Goal: Task Accomplishment & Management: Use online tool/utility

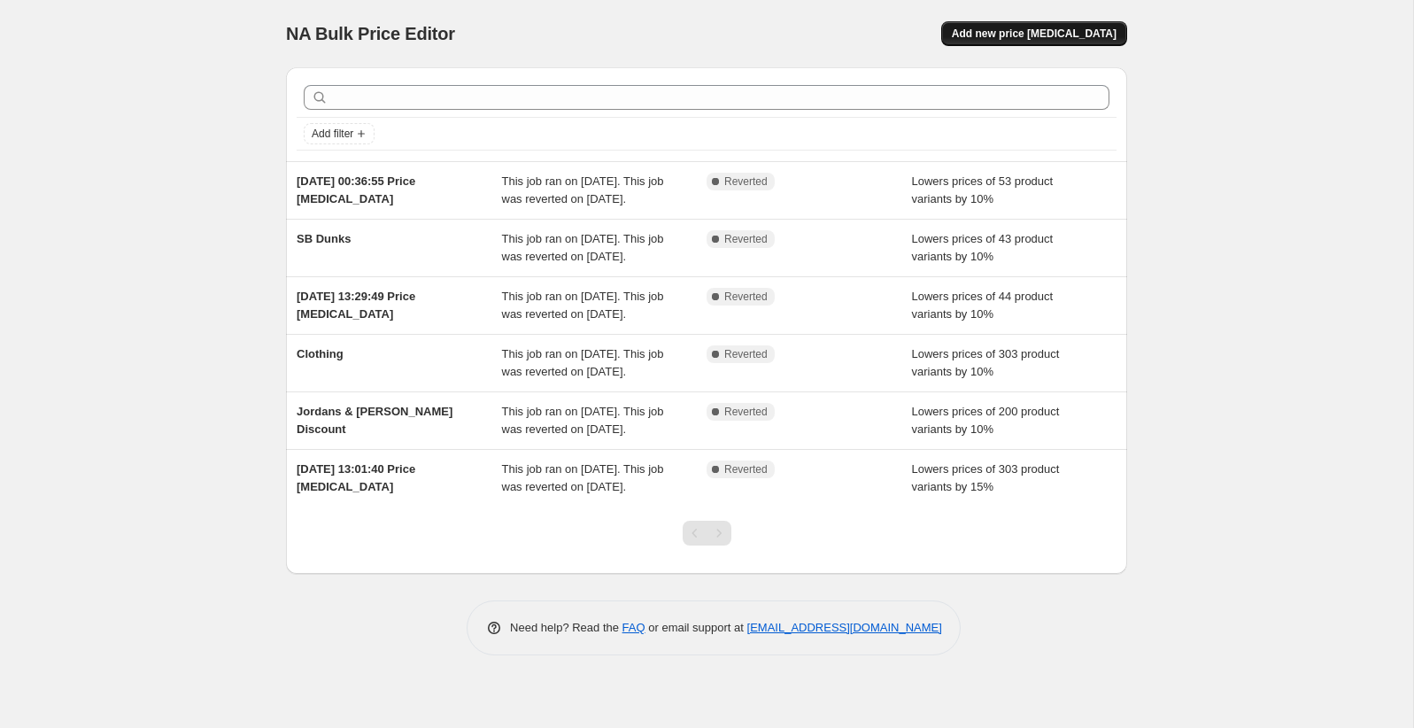
click at [998, 40] on span "Add new price [MEDICAL_DATA]" at bounding box center [1034, 34] width 165 height 14
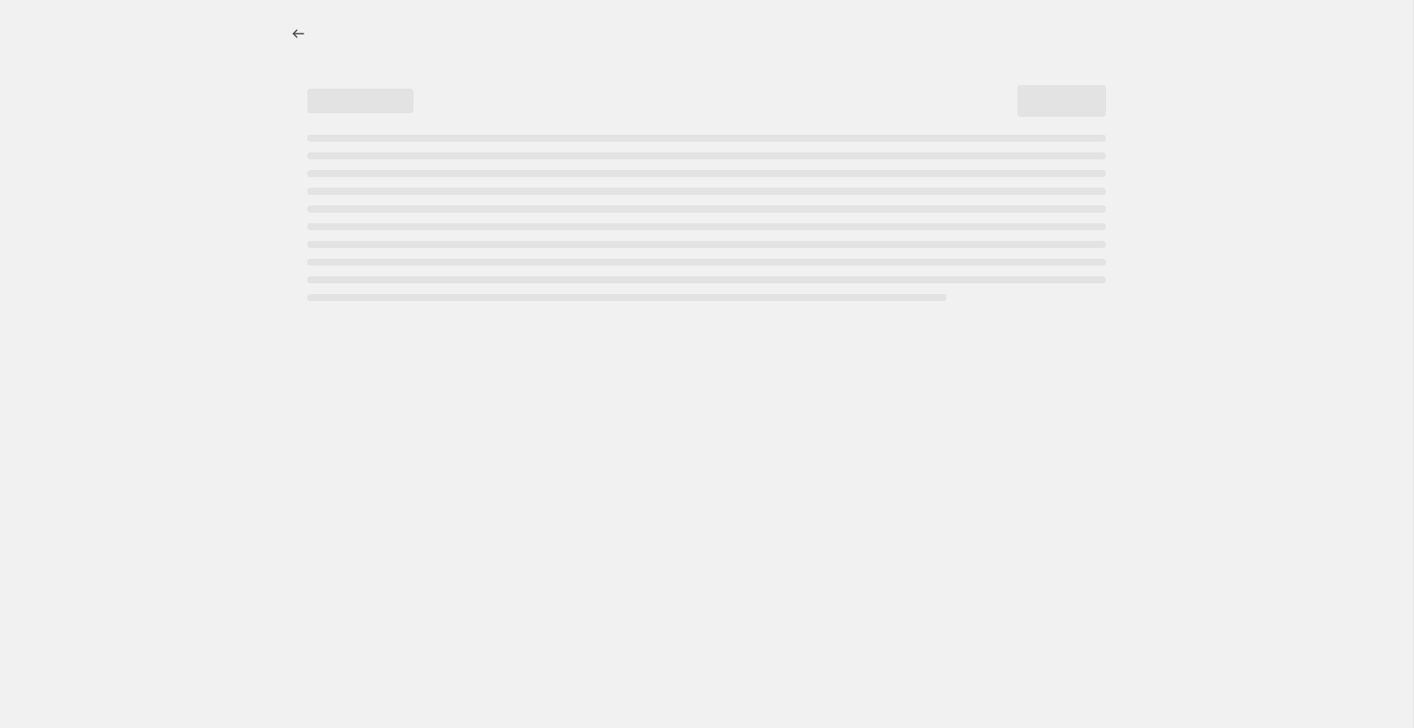
select select "percentage"
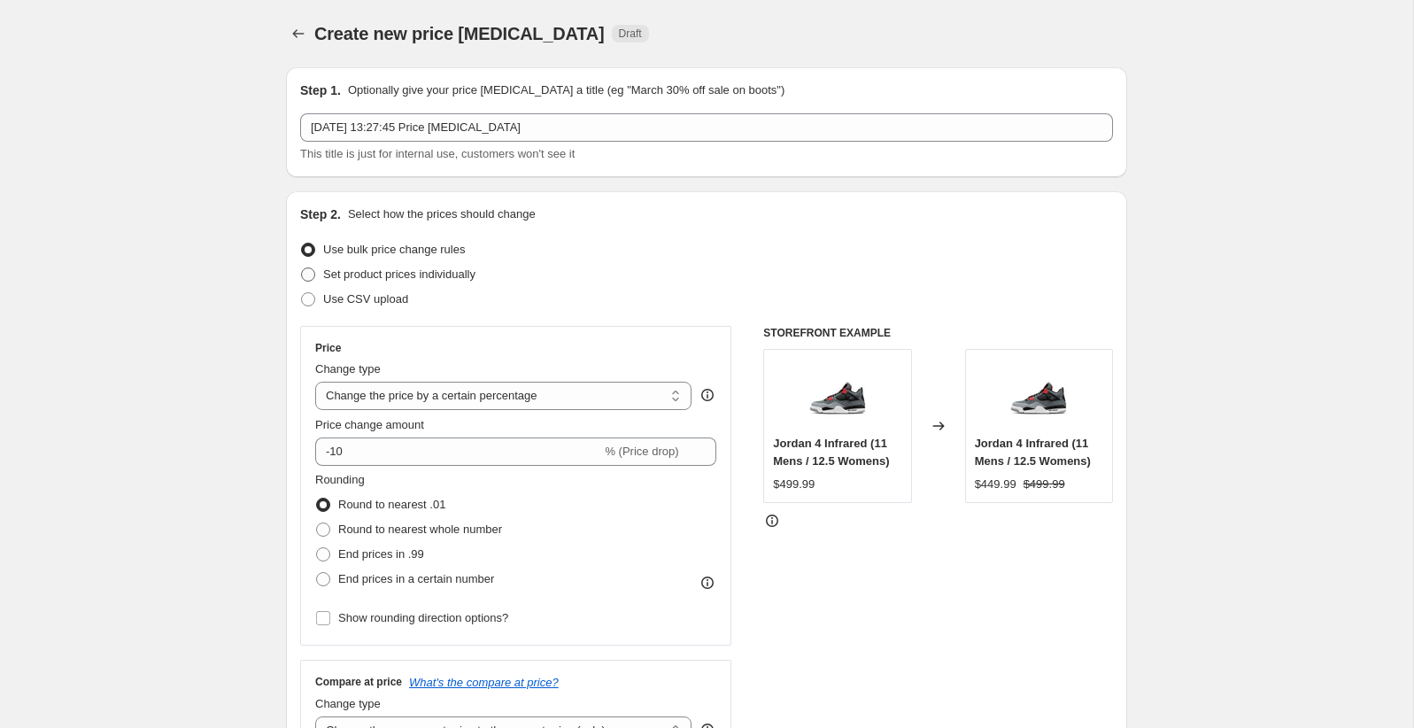
click at [397, 279] on span "Set product prices individually" at bounding box center [399, 273] width 152 height 13
click at [302, 268] on input "Set product prices individually" at bounding box center [301, 267] width 1 height 1
radio input "true"
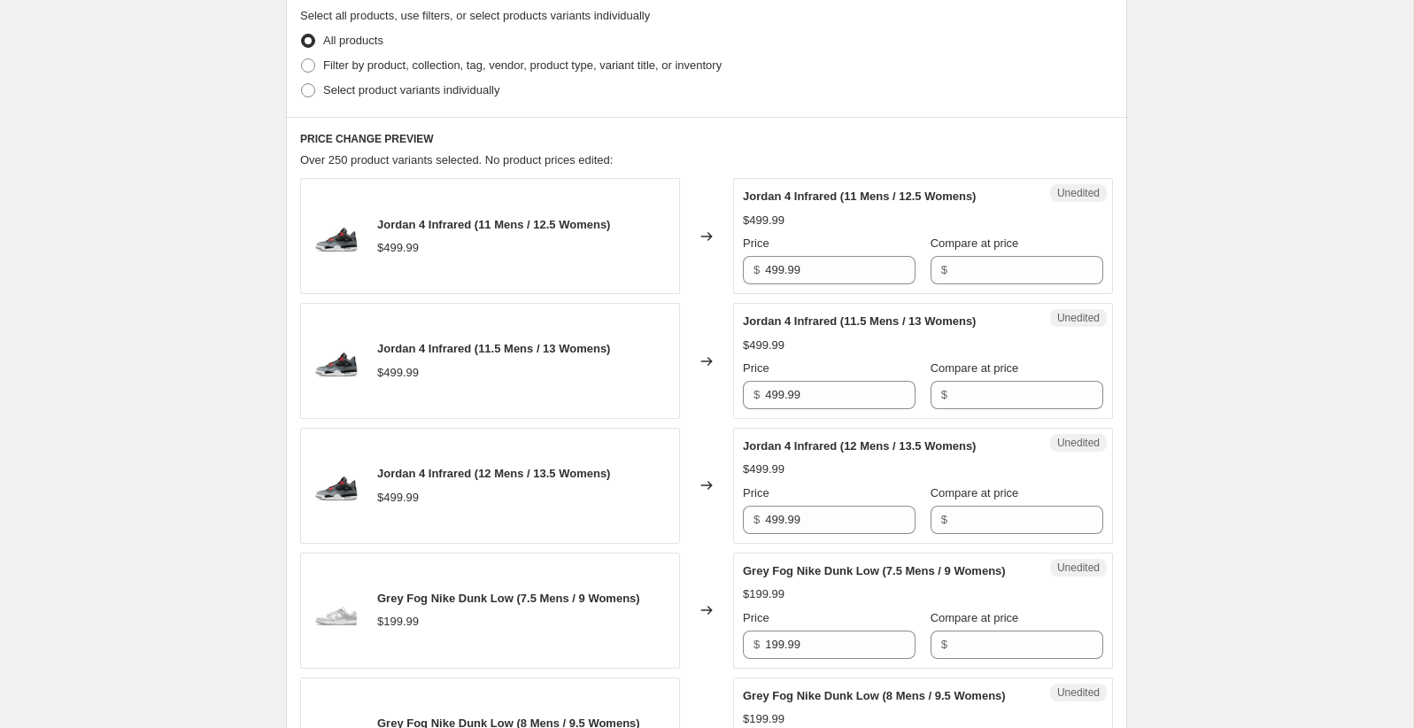
scroll to position [65, 0]
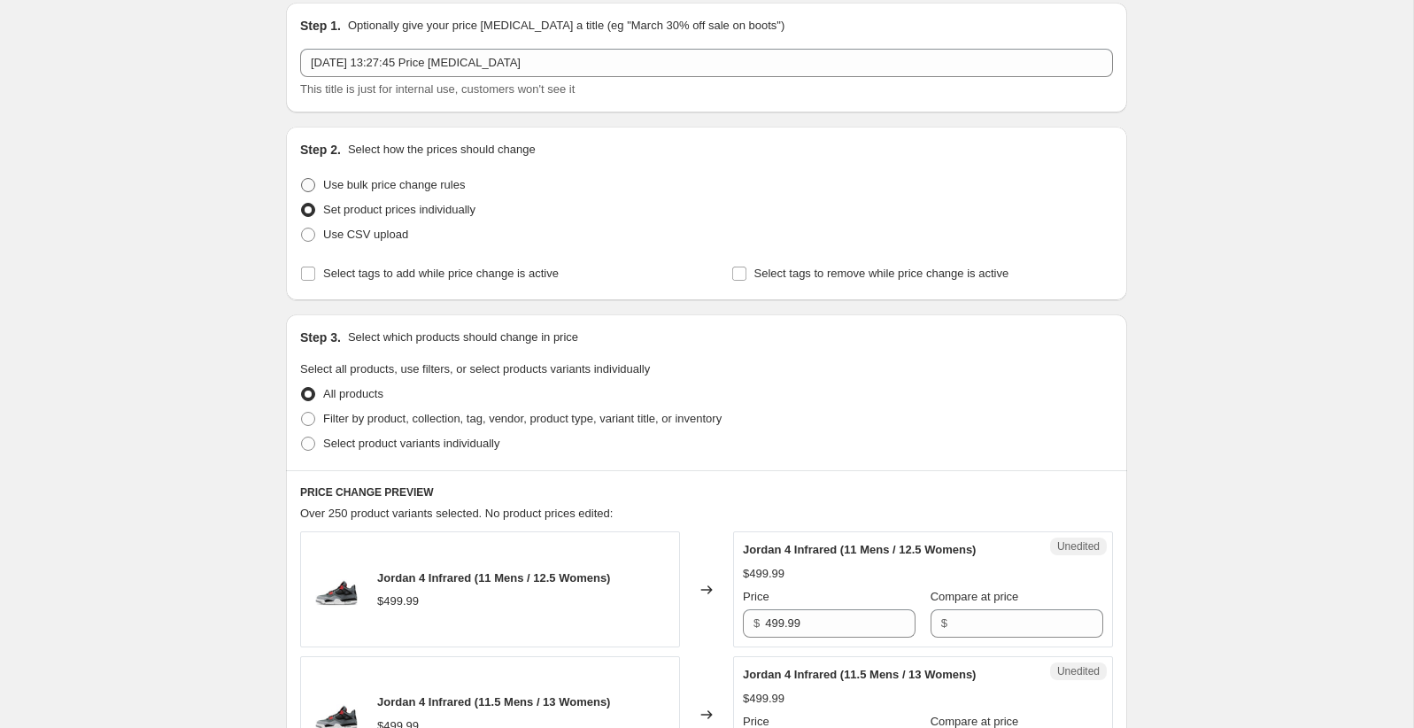
click at [430, 179] on span "Use bulk price change rules" at bounding box center [394, 184] width 142 height 13
click at [302, 179] on input "Use bulk price change rules" at bounding box center [301, 178] width 1 height 1
radio input "true"
select select "percentage"
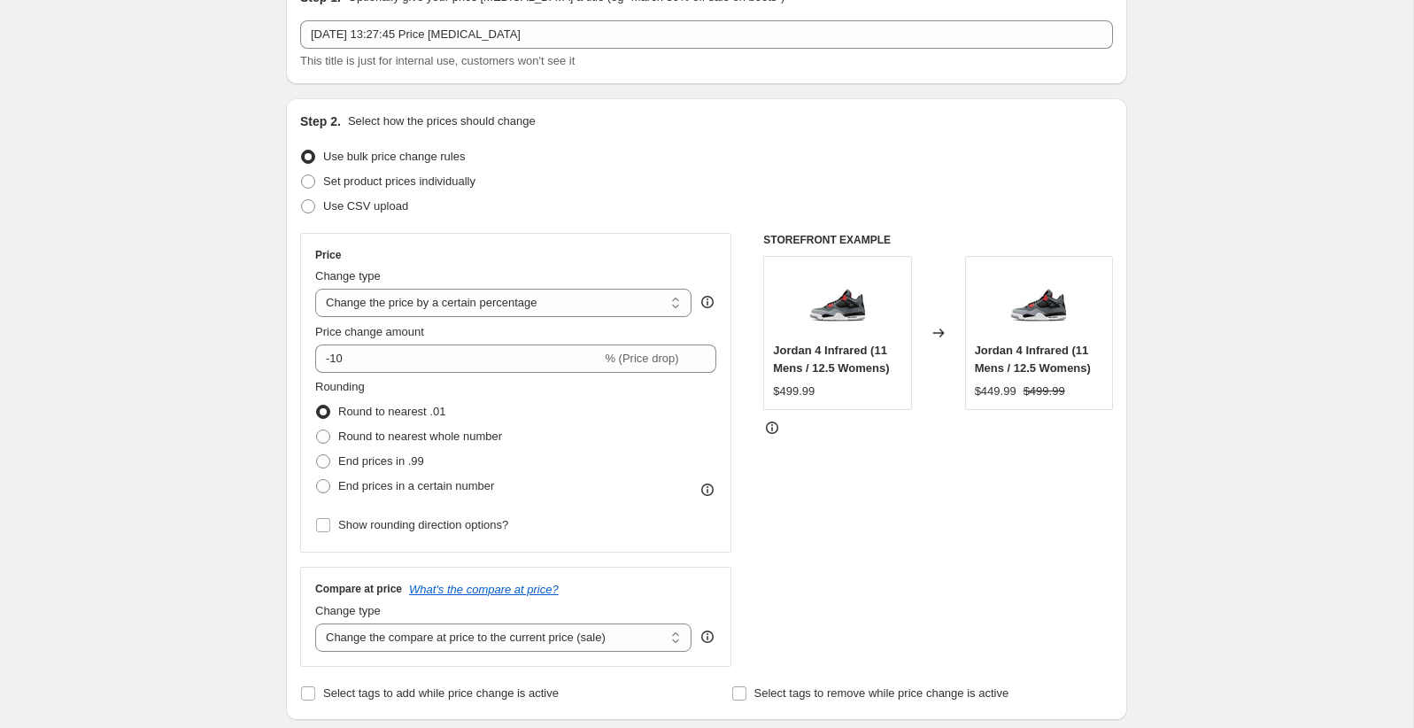
scroll to position [98, 0]
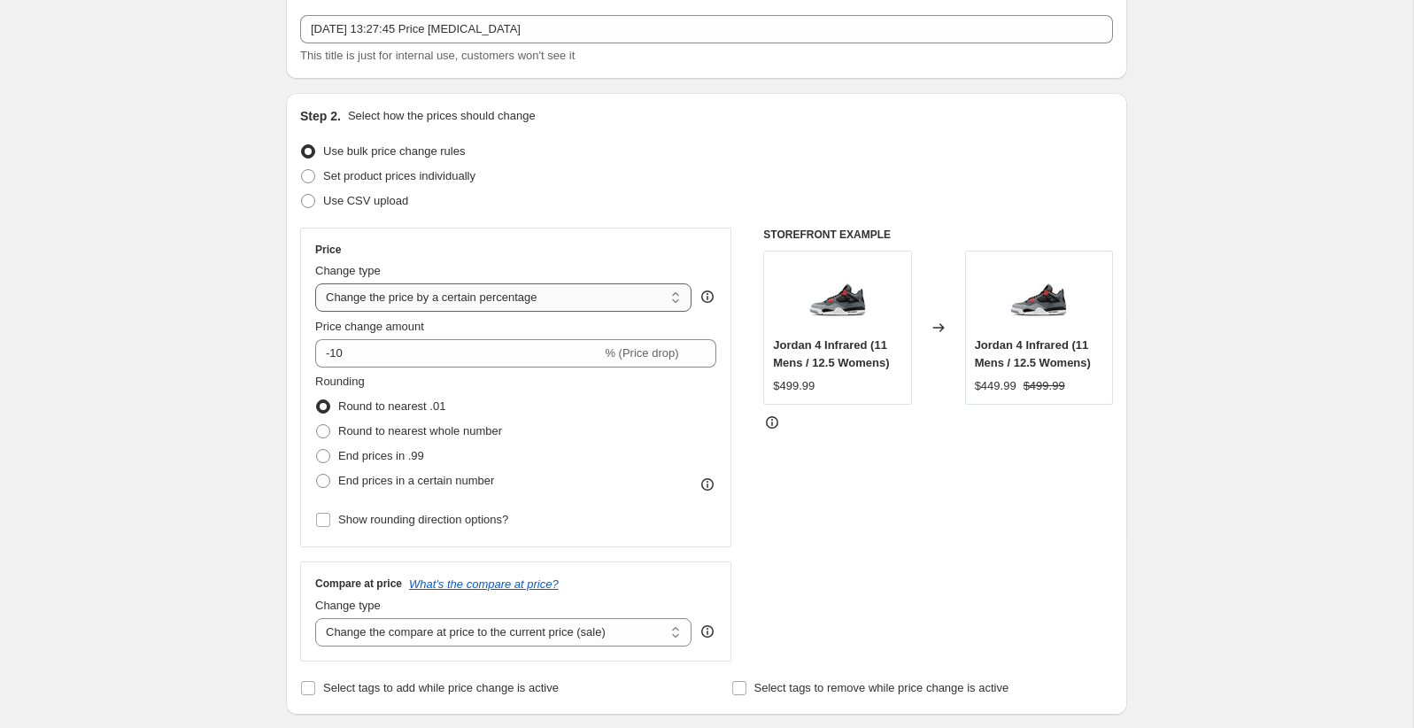
click at [577, 295] on select "Change the price to a certain amount Change the price by a certain amount Chang…" at bounding box center [503, 297] width 376 height 28
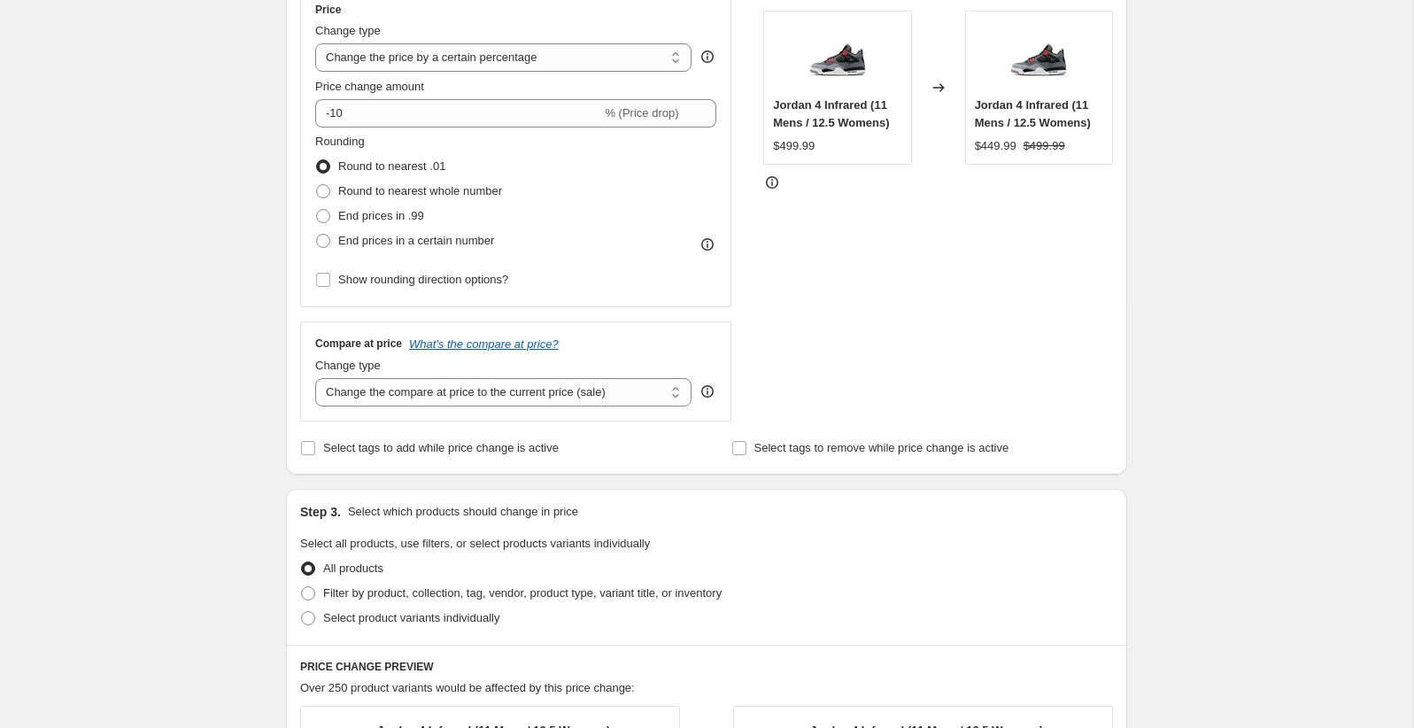
scroll to position [470, 0]
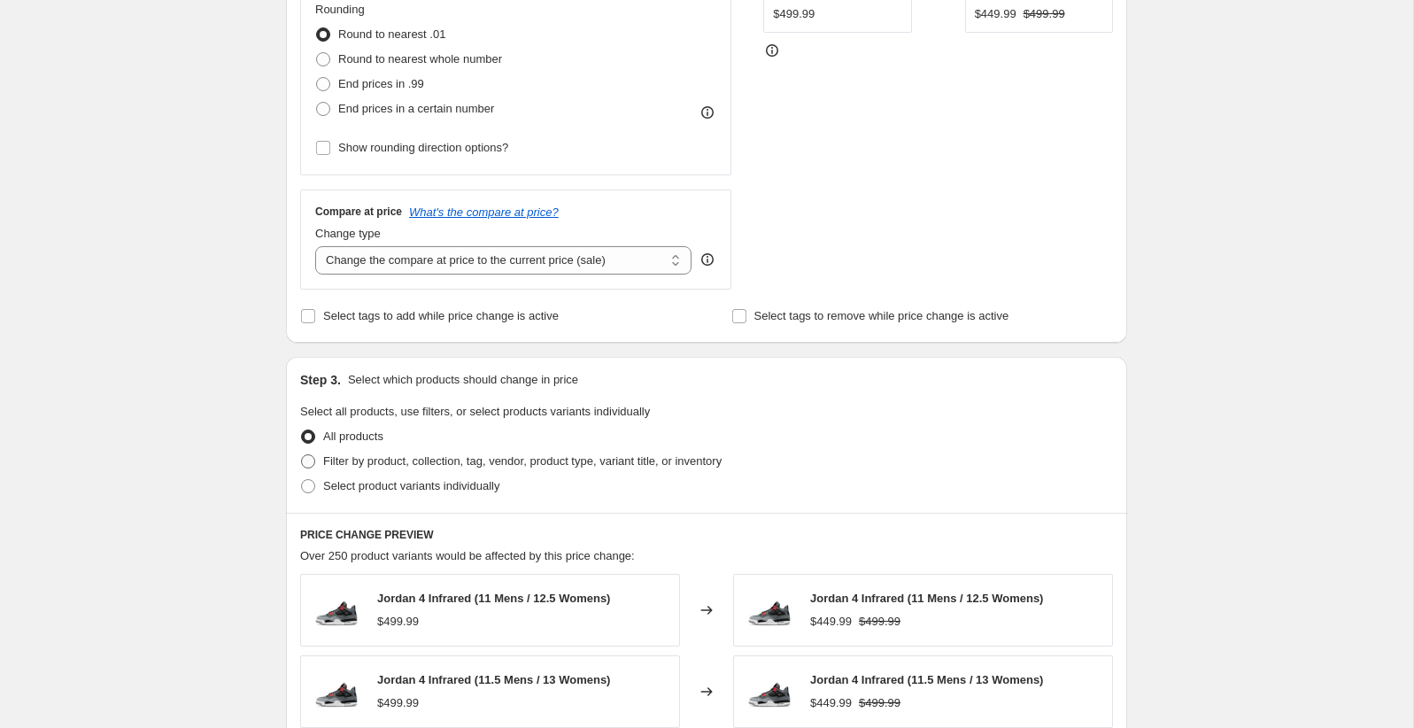
click at [409, 463] on span "Filter by product, collection, tag, vendor, product type, variant title, or inv…" at bounding box center [522, 460] width 399 height 13
click at [302, 455] on input "Filter by product, collection, tag, vendor, product type, variant title, or inv…" at bounding box center [301, 454] width 1 height 1
radio input "true"
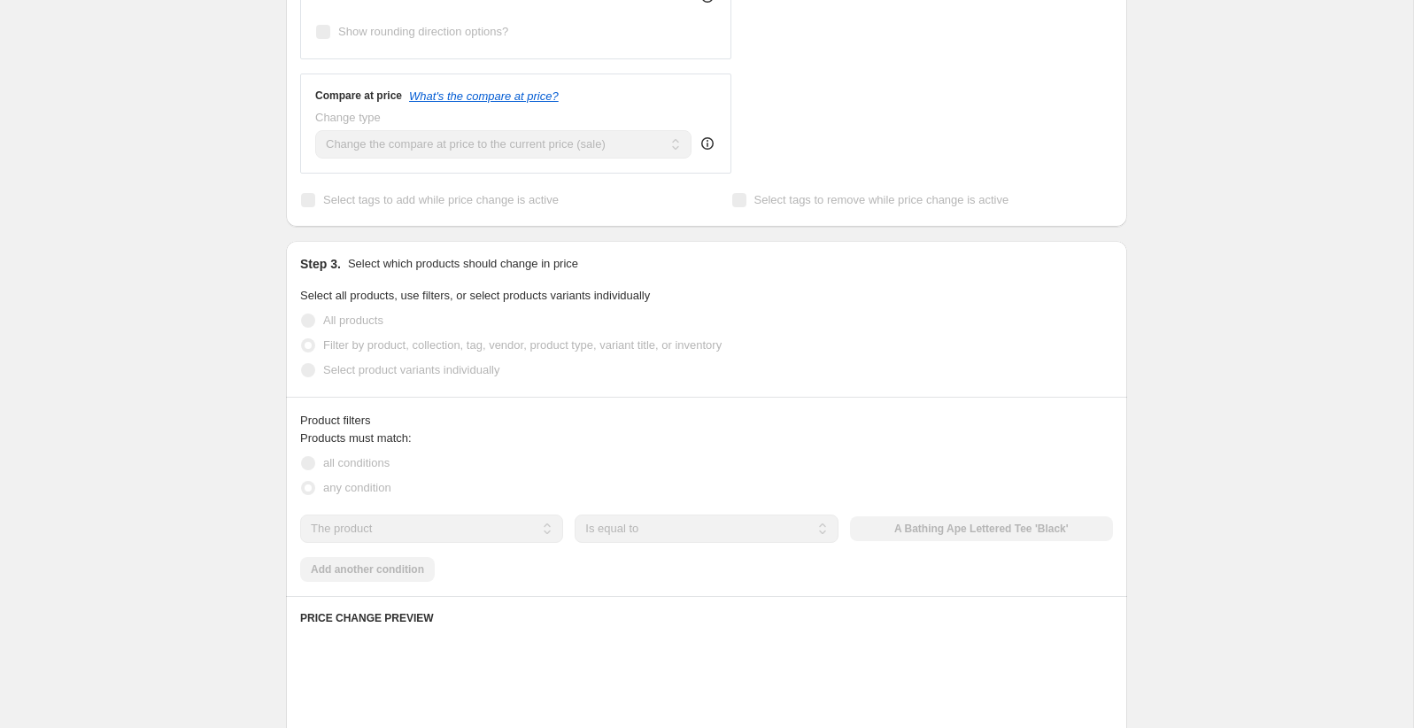
scroll to position [587, 0]
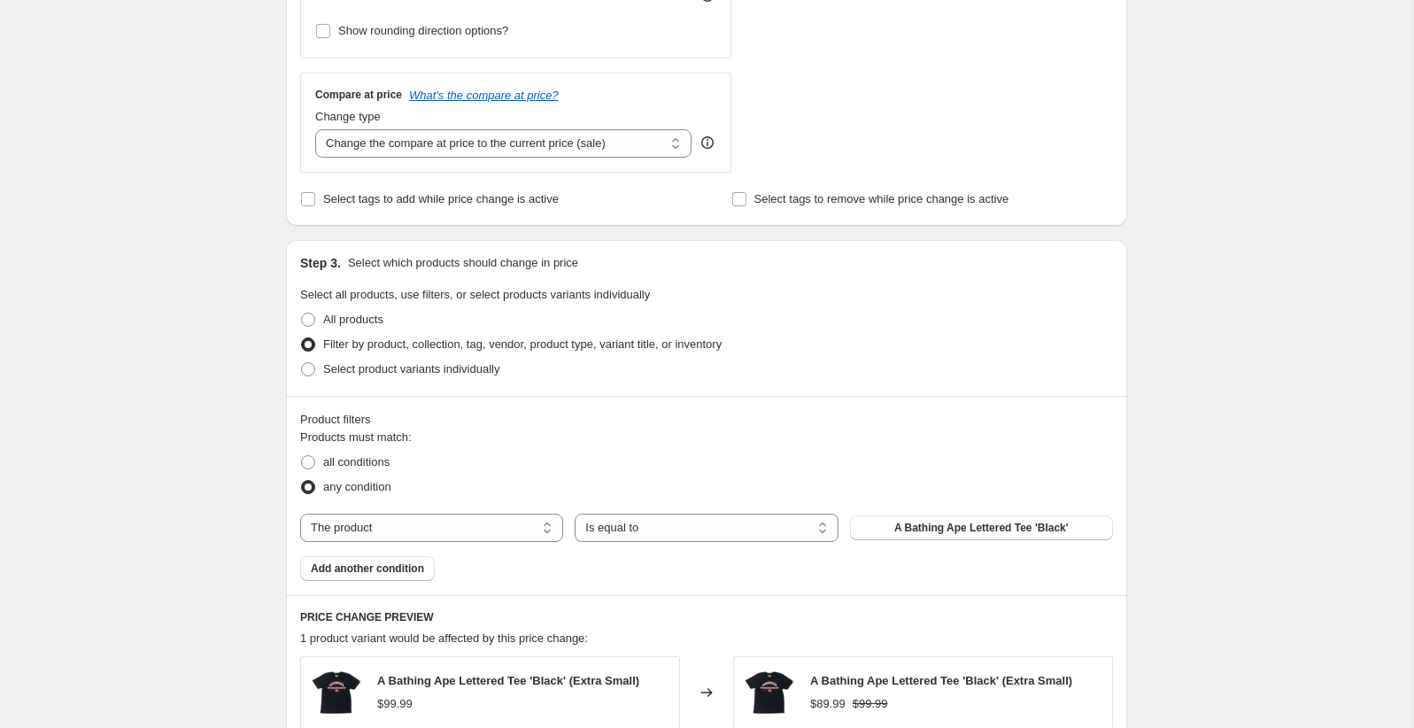
click at [565, 527] on div "The product The product's collection The product's tag The product's vendor The…" at bounding box center [706, 528] width 813 height 28
click at [537, 525] on select "The product The product's collection The product's tag The product's vendor The…" at bounding box center [431, 528] width 263 height 28
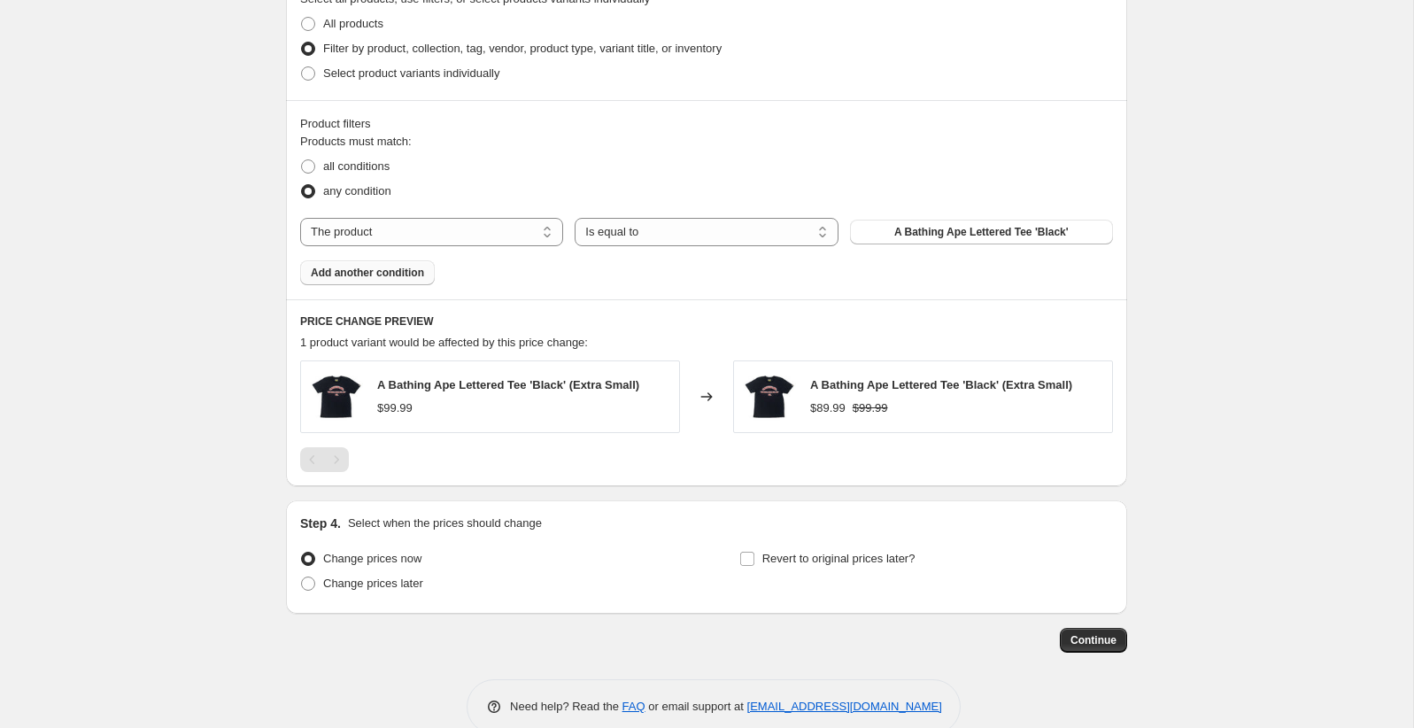
click at [395, 274] on span "Add another condition" at bounding box center [367, 273] width 113 height 14
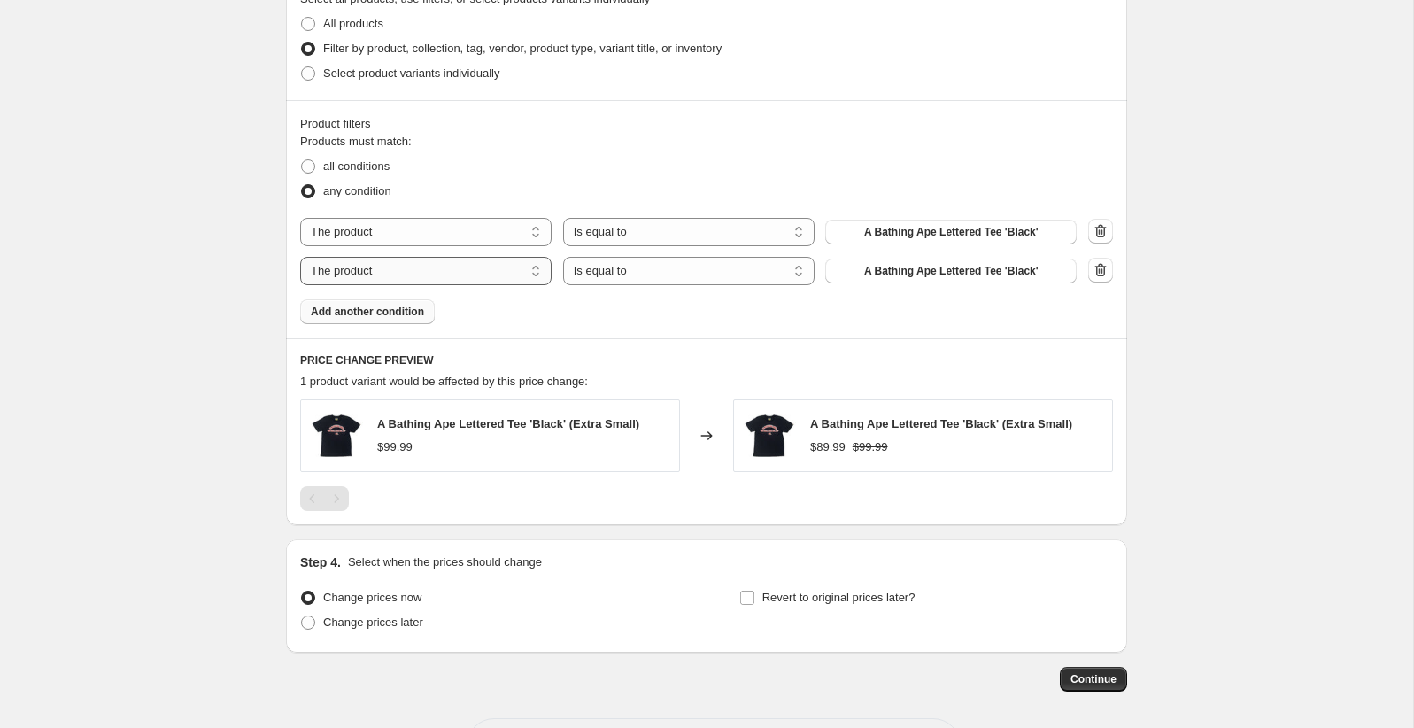
click at [537, 267] on select "The product The product's collection The product's tag The product's vendor The…" at bounding box center [426, 271] width 252 height 28
click at [1047, 265] on button "A Bathing Ape Lettered Tee 'Black'" at bounding box center [951, 271] width 252 height 25
click at [703, 234] on select "Is equal to Is not equal to" at bounding box center [689, 232] width 252 height 28
select select "not_equal"
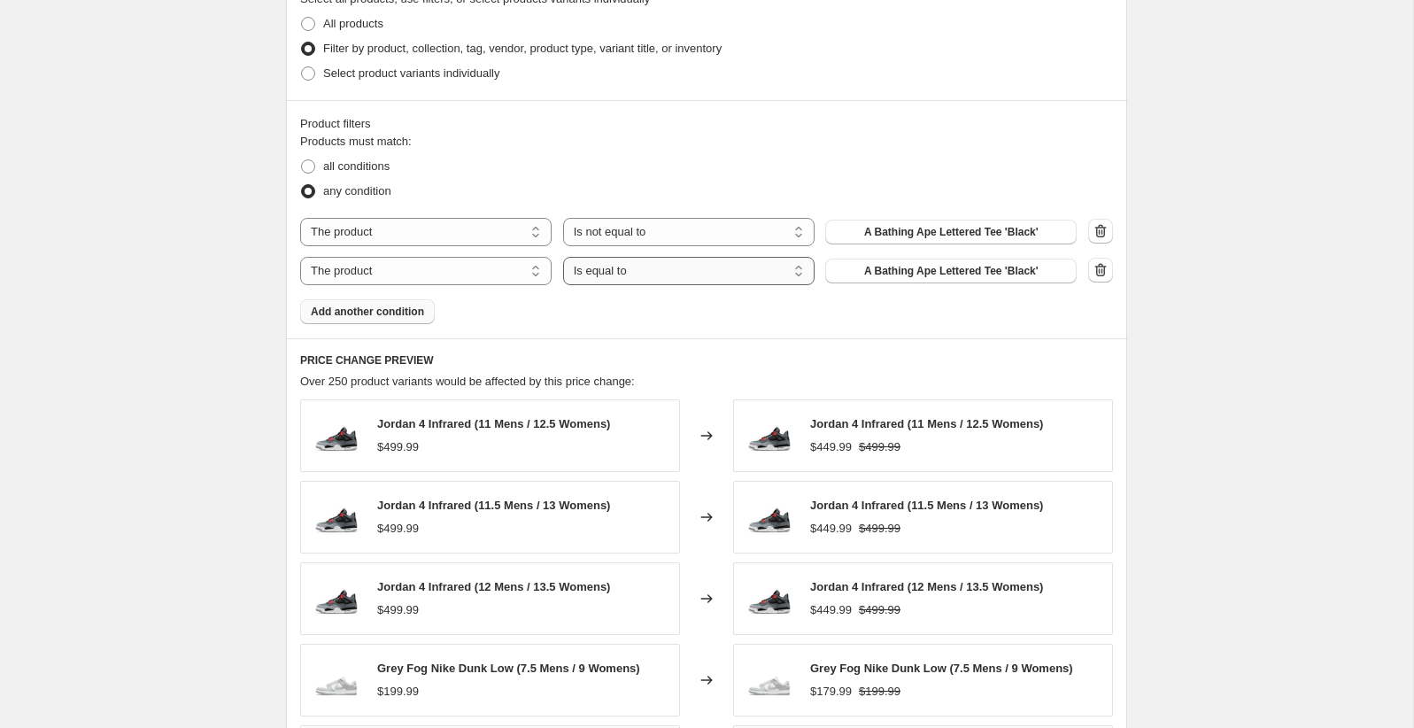
click at [771, 262] on select "Is equal to Is not equal to" at bounding box center [689, 271] width 252 height 28
select select "not_equal"
click at [1032, 236] on span "A Bathing Ape Lettered Tee 'Black'" at bounding box center [951, 232] width 174 height 14
click at [370, 166] on span "all conditions" at bounding box center [356, 165] width 66 height 13
click at [302, 160] on input "all conditions" at bounding box center [301, 159] width 1 height 1
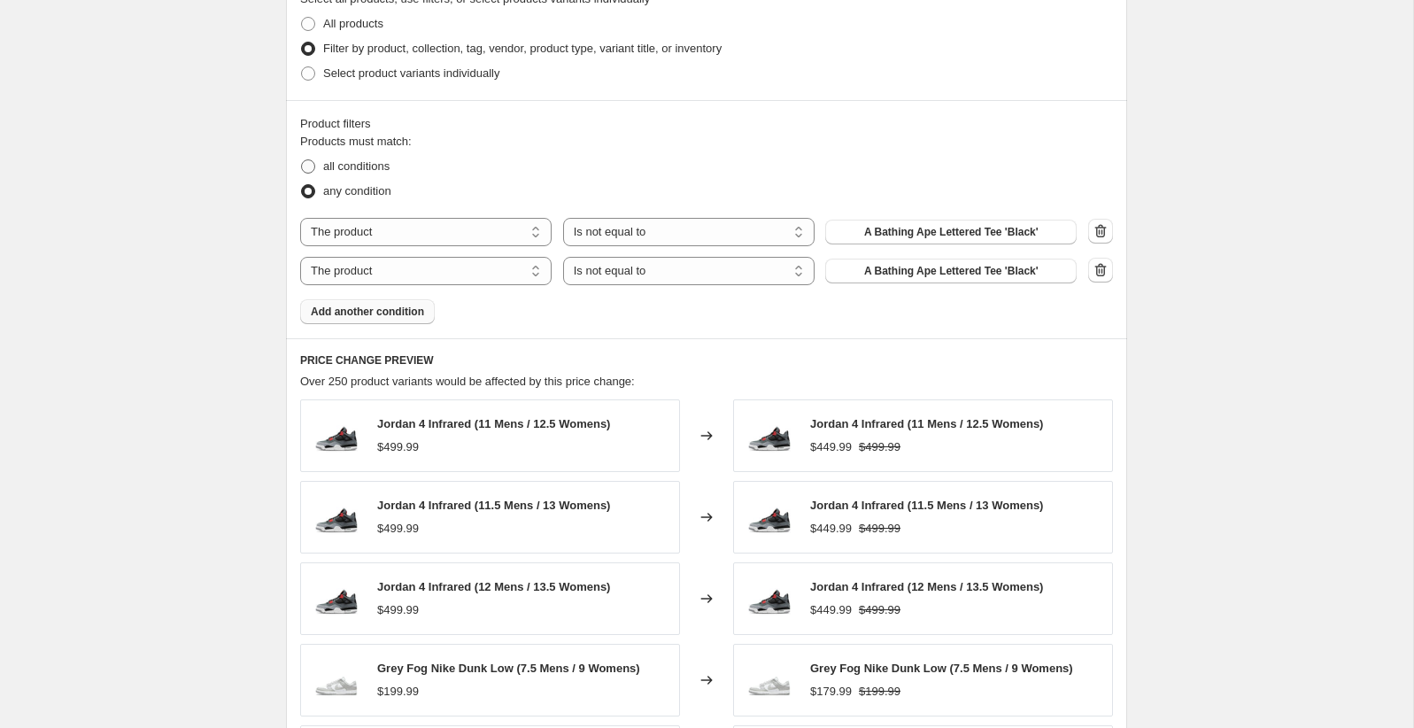
radio input "true"
click at [549, 213] on div "Products must match: all conditions any condition The product The product's col…" at bounding box center [706, 228] width 813 height 191
click at [601, 221] on select "Is equal to Is not equal to" at bounding box center [689, 232] width 252 height 28
